Goal: Contribute content

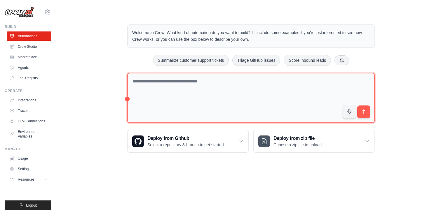
click at [209, 83] on textarea at bounding box center [250, 98] width 247 height 50
paste textarea "**********"
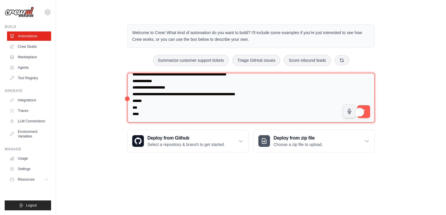
scroll to position [14994, 0]
type textarea "**********"
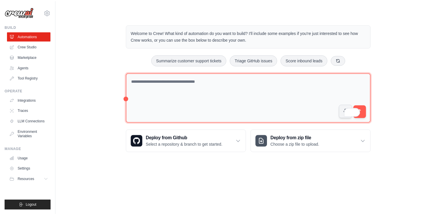
scroll to position [0, 0]
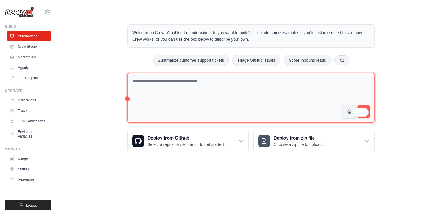
click at [173, 92] on textarea "To enrich screen reader interactions, please activate Accessibility in Grammarl…" at bounding box center [250, 98] width 247 height 50
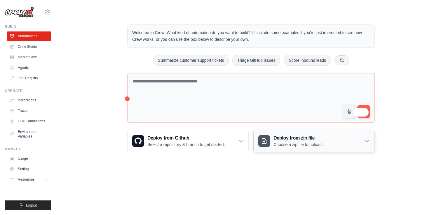
click at [370, 143] on div "Deploy from zip file Choose a zip file to upload." at bounding box center [314, 141] width 121 height 22
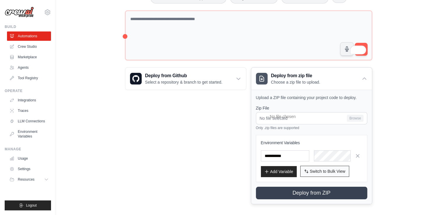
scroll to position [65, 0]
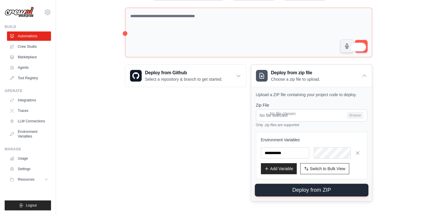
click at [305, 191] on button "Deploy from ZIP" at bounding box center [312, 190] width 114 height 13
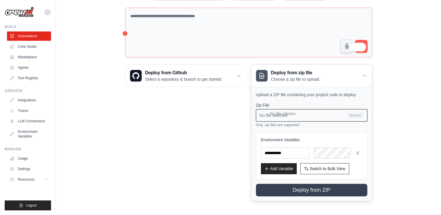
drag, startPoint x: 292, startPoint y: 116, endPoint x: 295, endPoint y: 116, distance: 2.9
click at [295, 116] on input "No file selected Browse" at bounding box center [311, 115] width 111 height 12
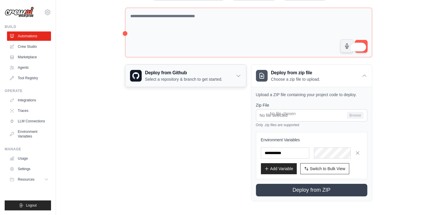
click at [226, 65] on div "Deploy from Github Select a repository & branch to get started." at bounding box center [185, 76] width 121 height 22
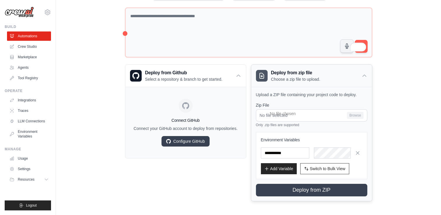
click at [371, 77] on div "Deploy from zip file Choose a zip file to upload." at bounding box center [311, 76] width 121 height 22
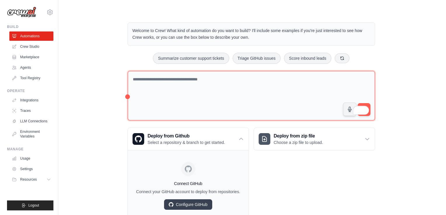
scroll to position [0, 0]
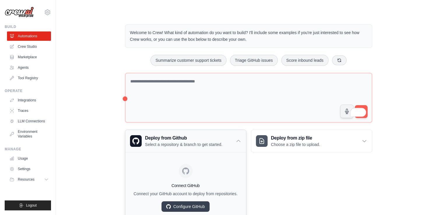
click at [239, 147] on div "Deploy from Github Select a repository & branch to get started." at bounding box center [185, 141] width 121 height 22
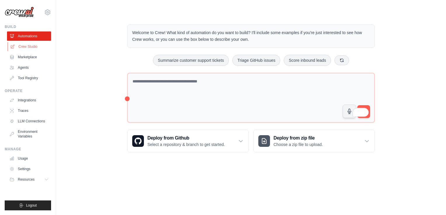
click at [25, 47] on link "Crew Studio" at bounding box center [30, 46] width 44 height 9
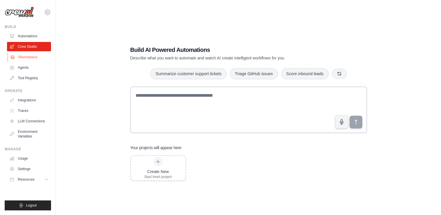
click at [32, 59] on link "Marketplace" at bounding box center [30, 57] width 44 height 9
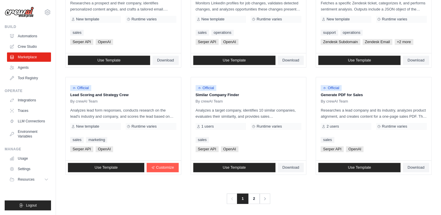
scroll to position [324, 0]
